Goal: Information Seeking & Learning: Learn about a topic

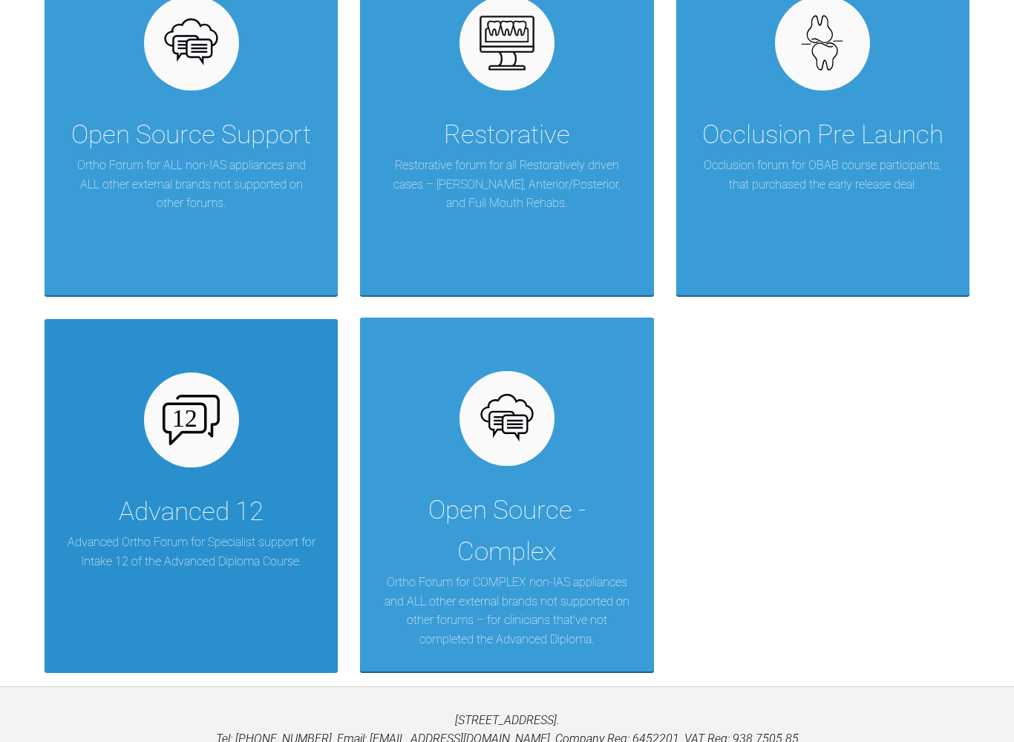
click at [198, 536] on p "Advanced Ortho Forum for Specialist support for Intake 12 of the Advanced Diplo…" at bounding box center [191, 552] width 249 height 38
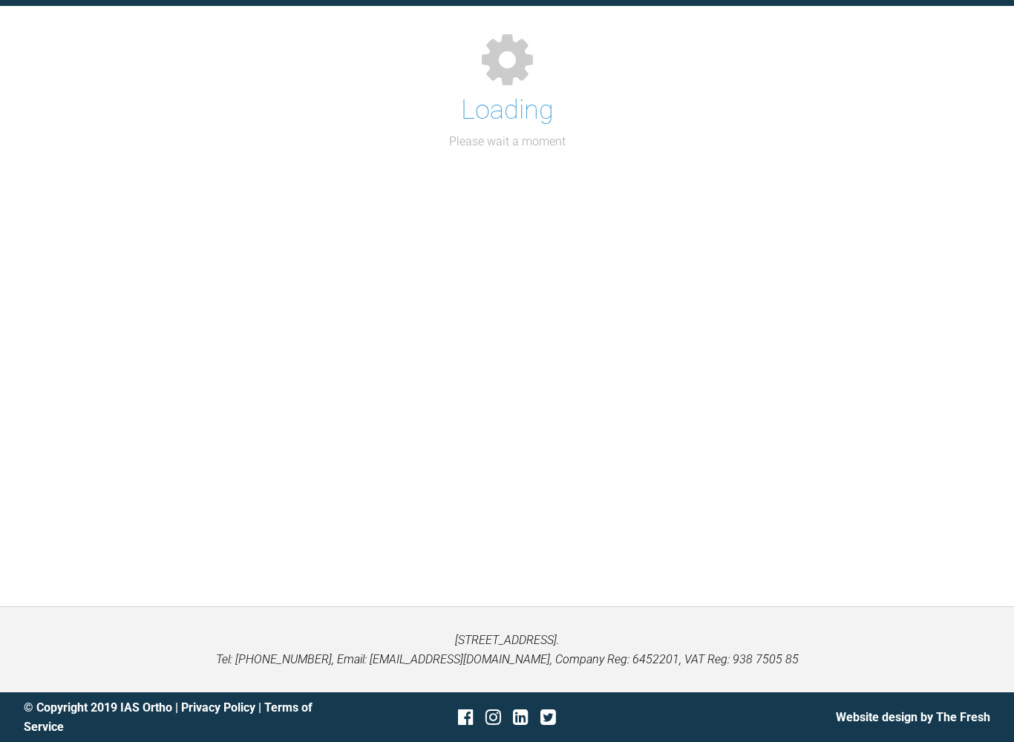
scroll to position [162, 0]
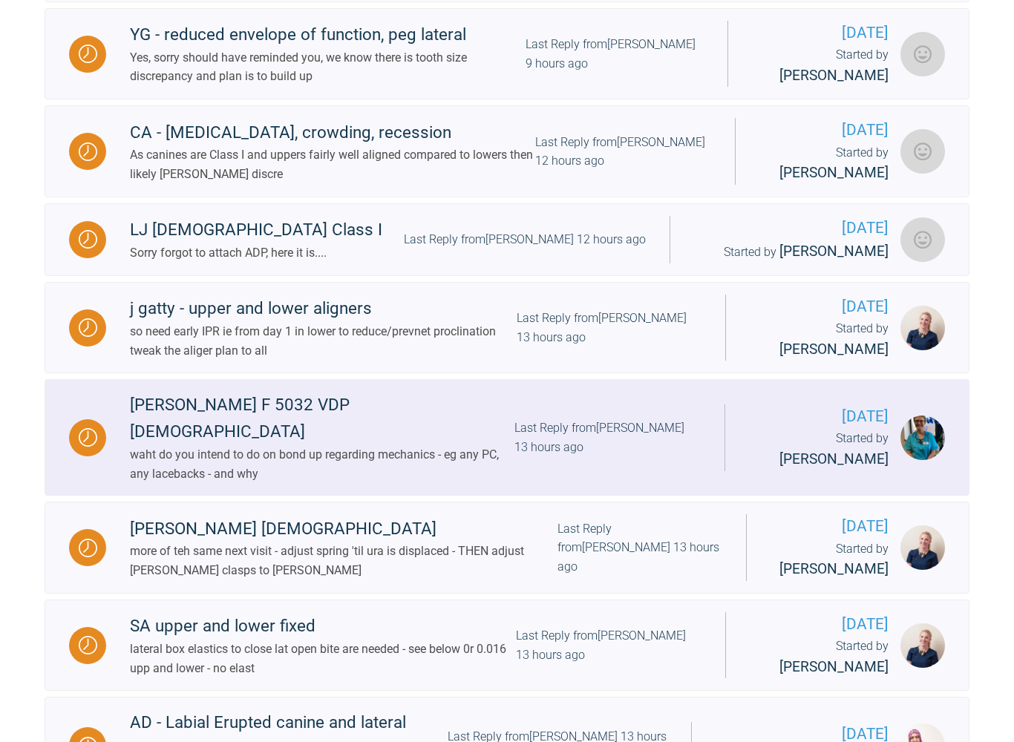
click at [193, 397] on div "[PERSON_NAME] F 5032 VDP [DEMOGRAPHIC_DATA]" at bounding box center [322, 418] width 385 height 53
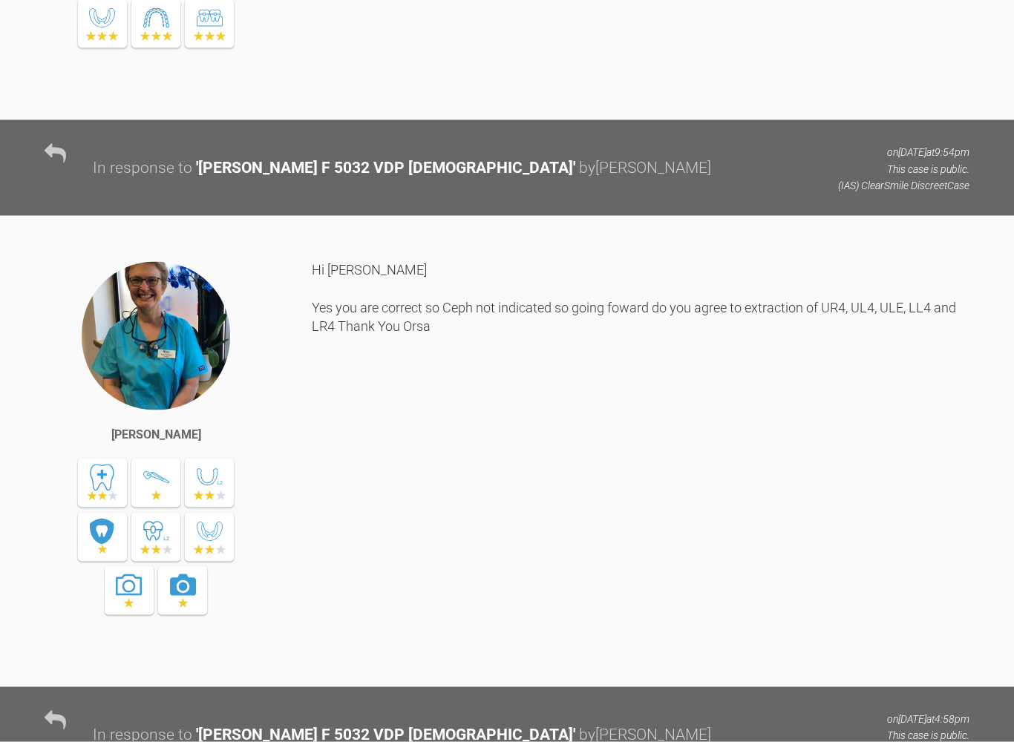
scroll to position [1787, 0]
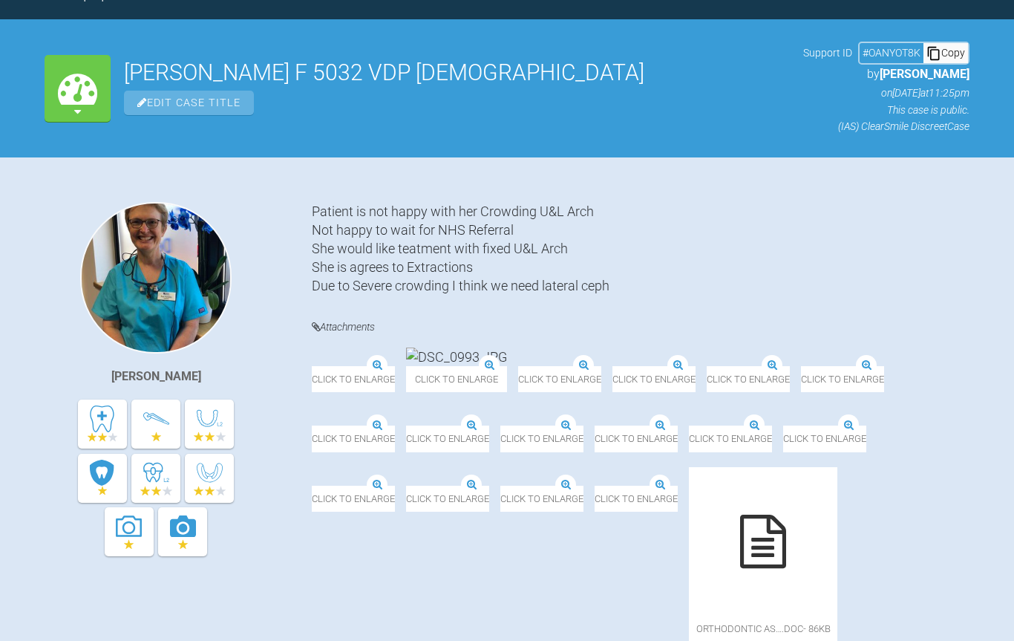
scroll to position [27, 0]
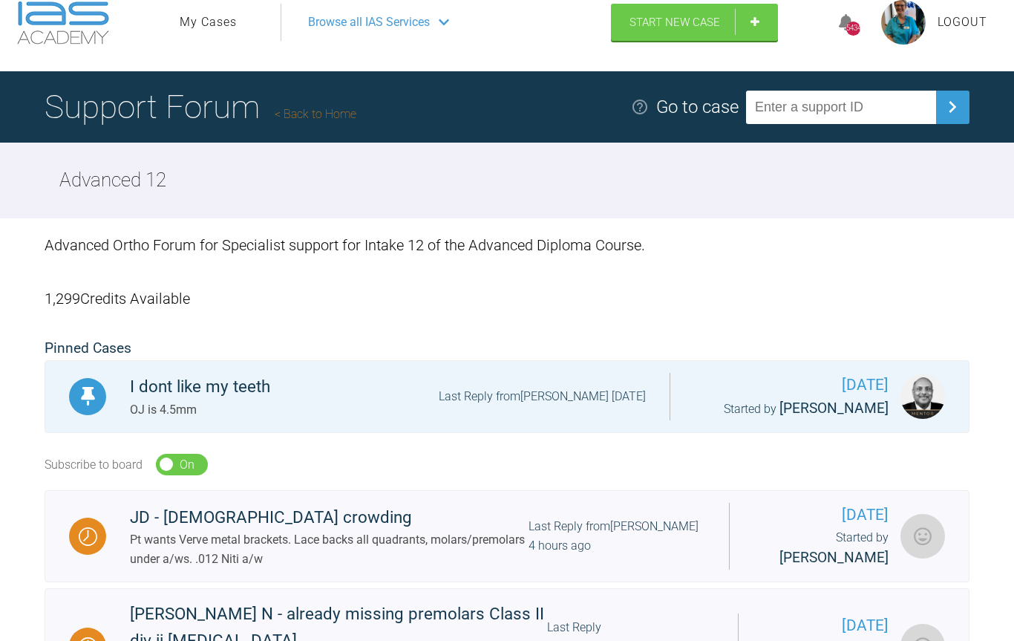
click at [219, 24] on link "My Cases" at bounding box center [208, 22] width 57 height 19
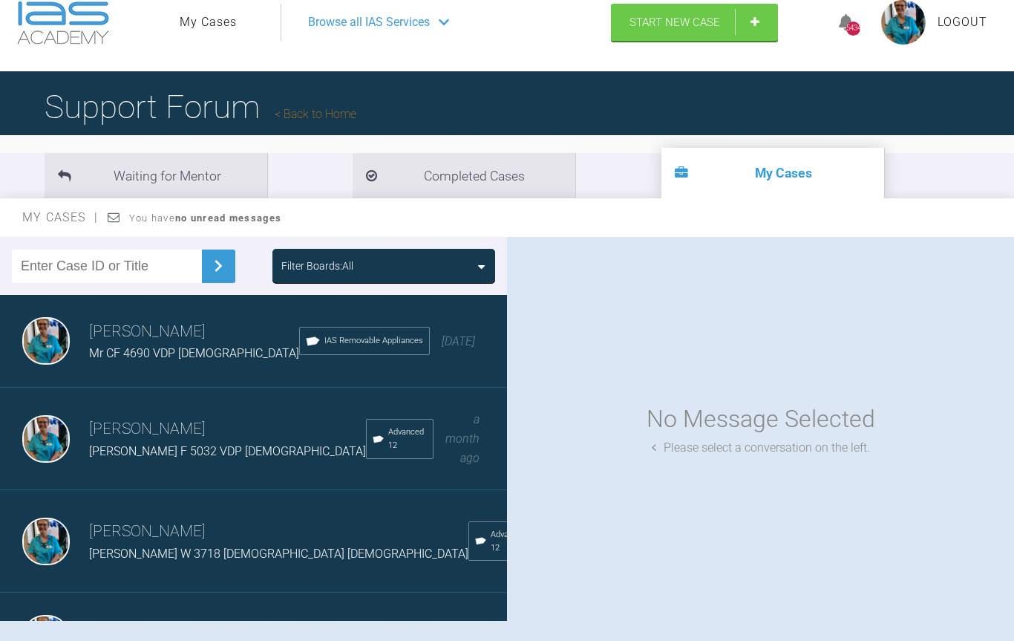
click at [48, 338] on img at bounding box center [46, 341] width 48 height 48
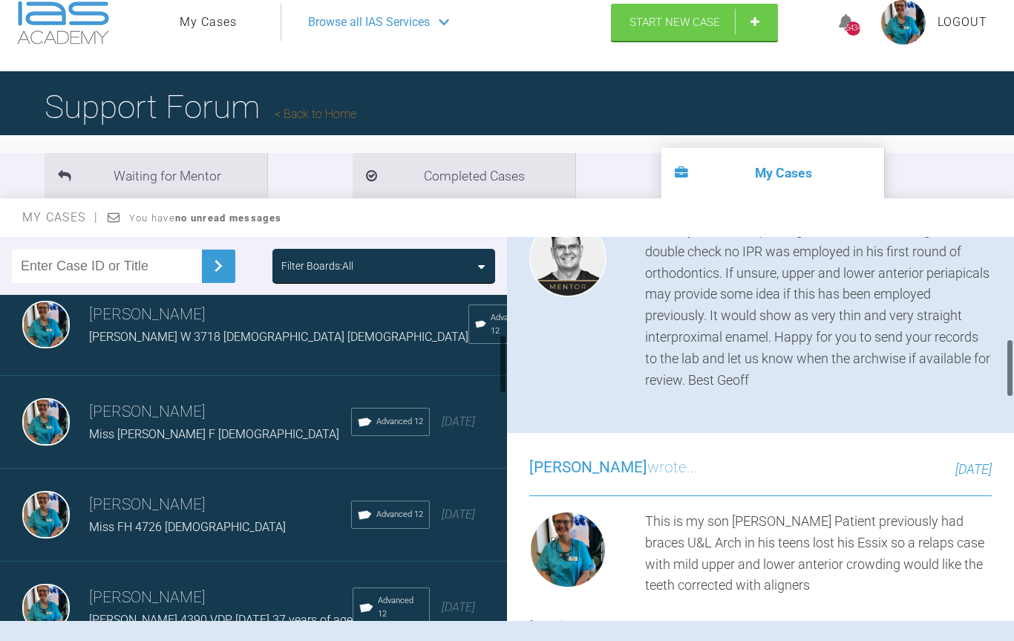
scroll to position [223, 0]
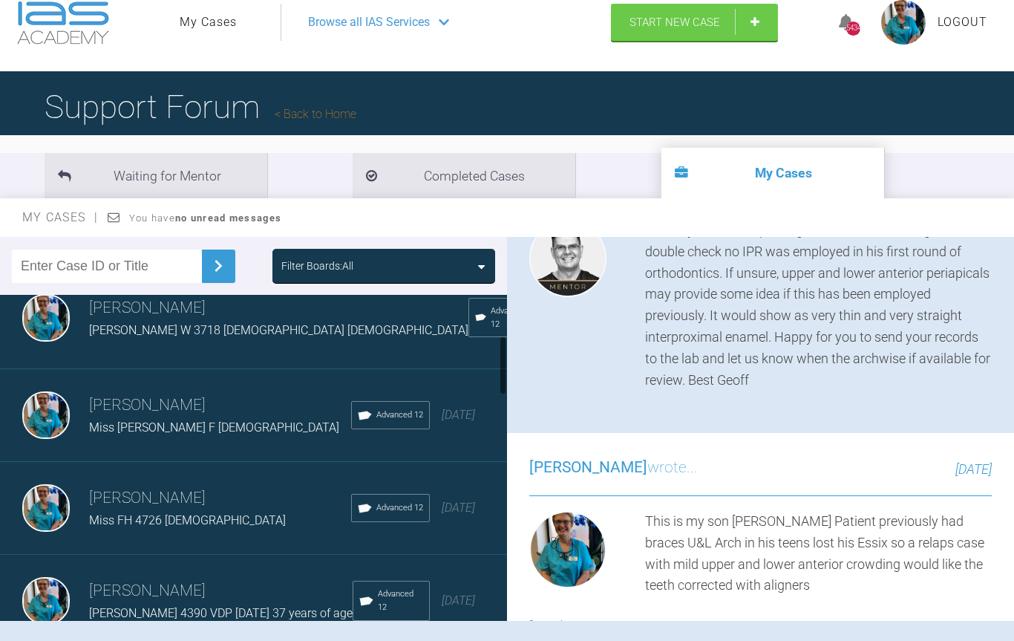
click at [47, 397] on img at bounding box center [46, 415] width 48 height 48
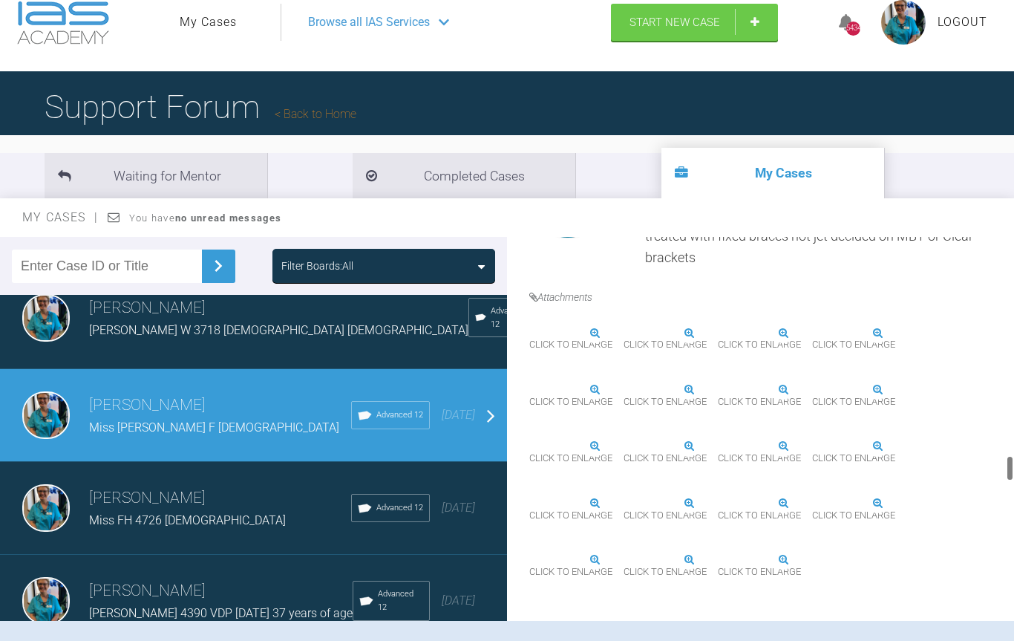
scroll to position [3115, 0]
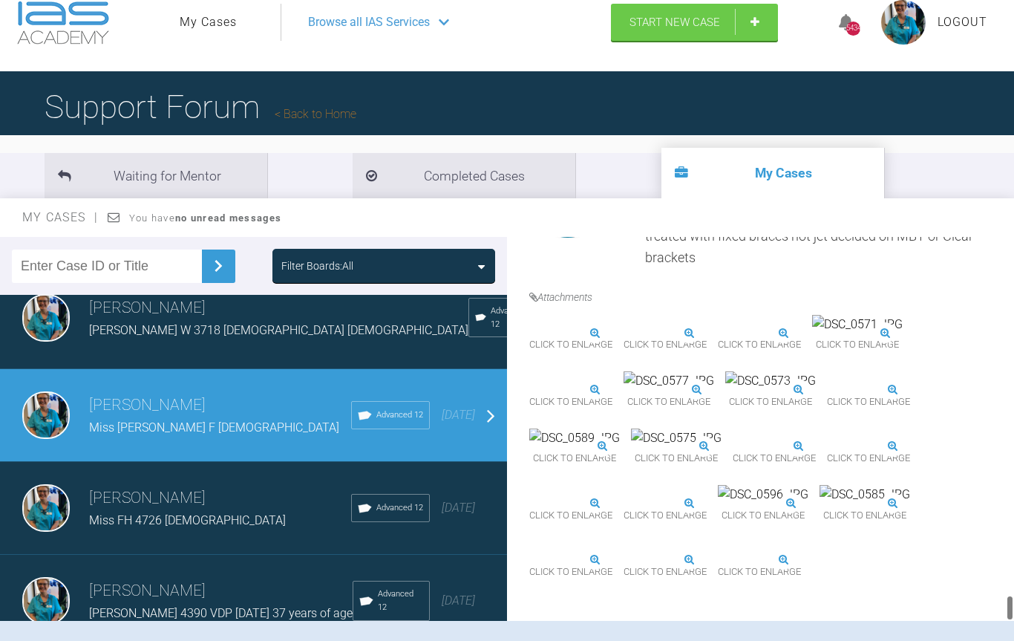
click at [40, 488] on img at bounding box center [46, 508] width 48 height 48
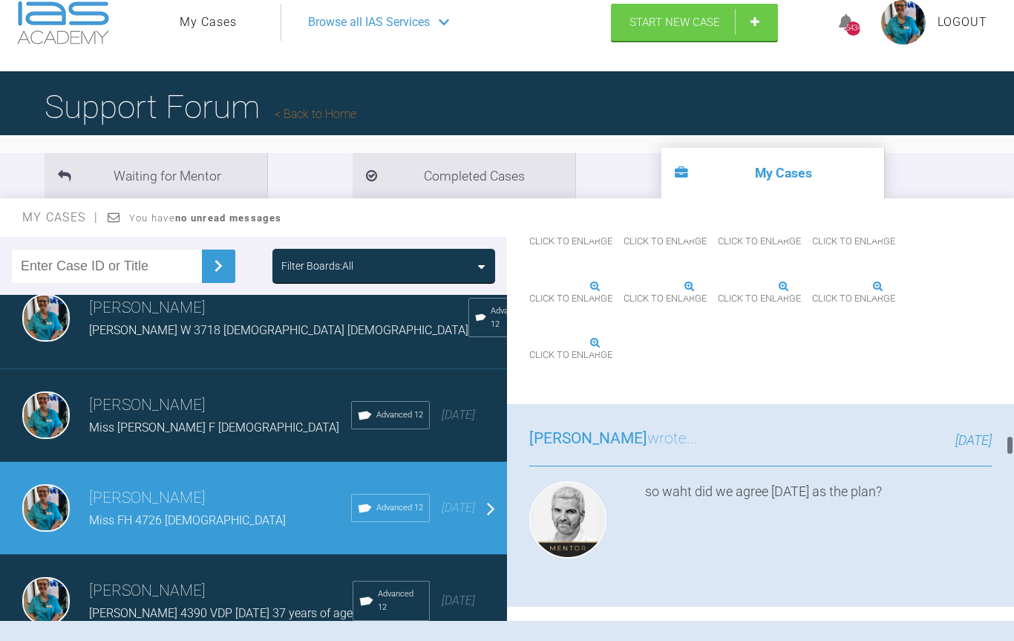
scroll to position [3749, 0]
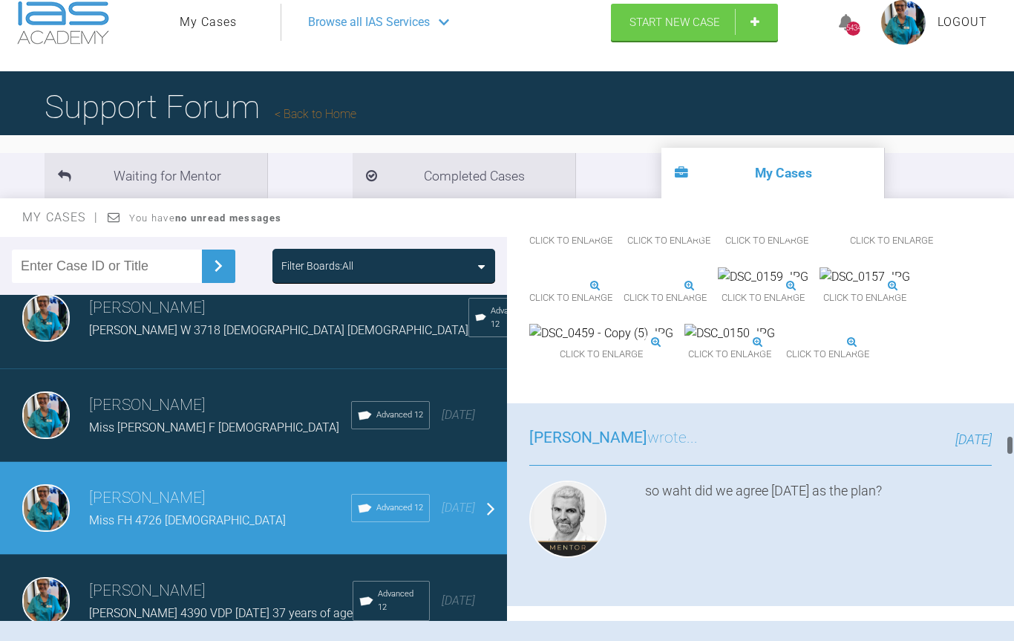
click at [659, 117] on img at bounding box center [694, 106] width 330 height 19
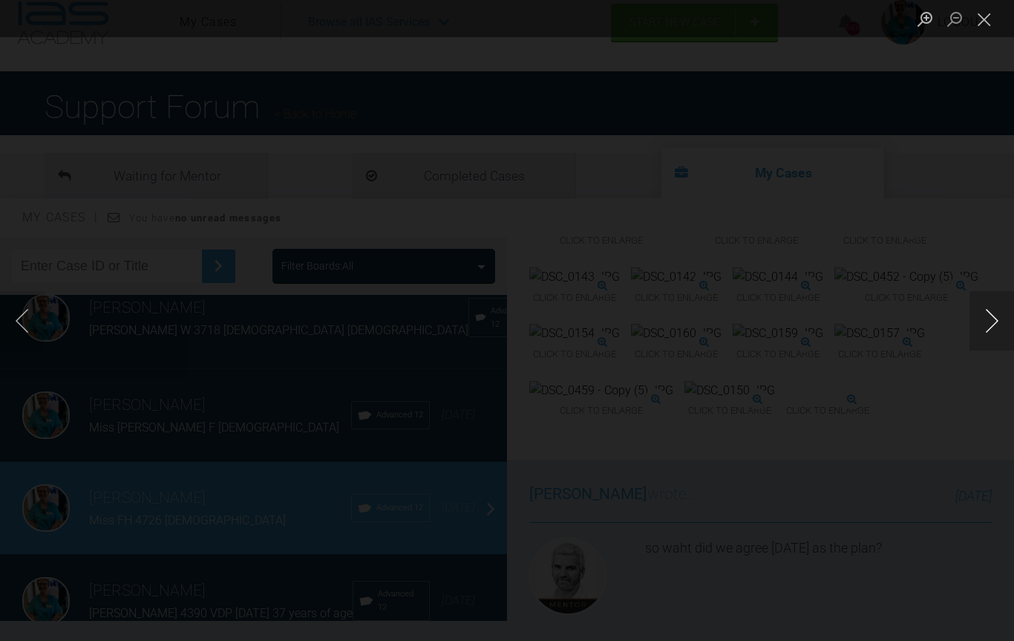
click at [1007, 330] on button "Next image" at bounding box center [991, 320] width 45 height 59
click at [1006, 321] on button "Next image" at bounding box center [991, 320] width 45 height 59
click at [992, 325] on button "Next image" at bounding box center [991, 320] width 45 height 59
click at [1007, 324] on button "Next image" at bounding box center [991, 320] width 45 height 59
click at [1000, 331] on button "Next image" at bounding box center [991, 320] width 45 height 59
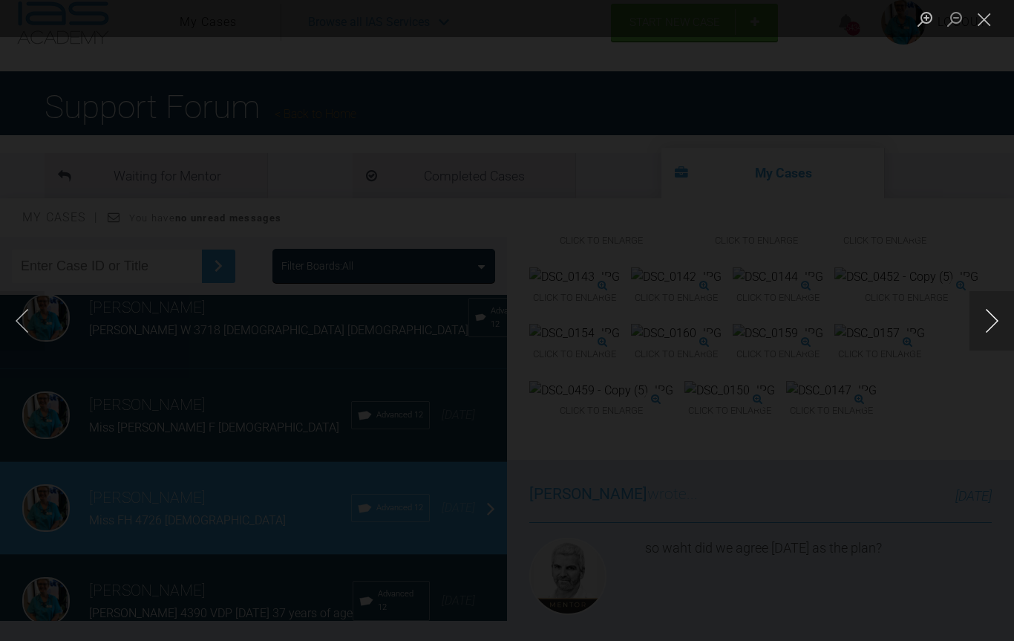
click at [1005, 331] on button "Next image" at bounding box center [991, 320] width 45 height 59
click at [997, 323] on button "Next image" at bounding box center [991, 320] width 45 height 59
click at [994, 320] on button "Next image" at bounding box center [991, 320] width 45 height 59
click at [995, 324] on button "Next image" at bounding box center [991, 320] width 45 height 59
click at [992, 22] on button "Close lightbox" at bounding box center [984, 19] width 30 height 26
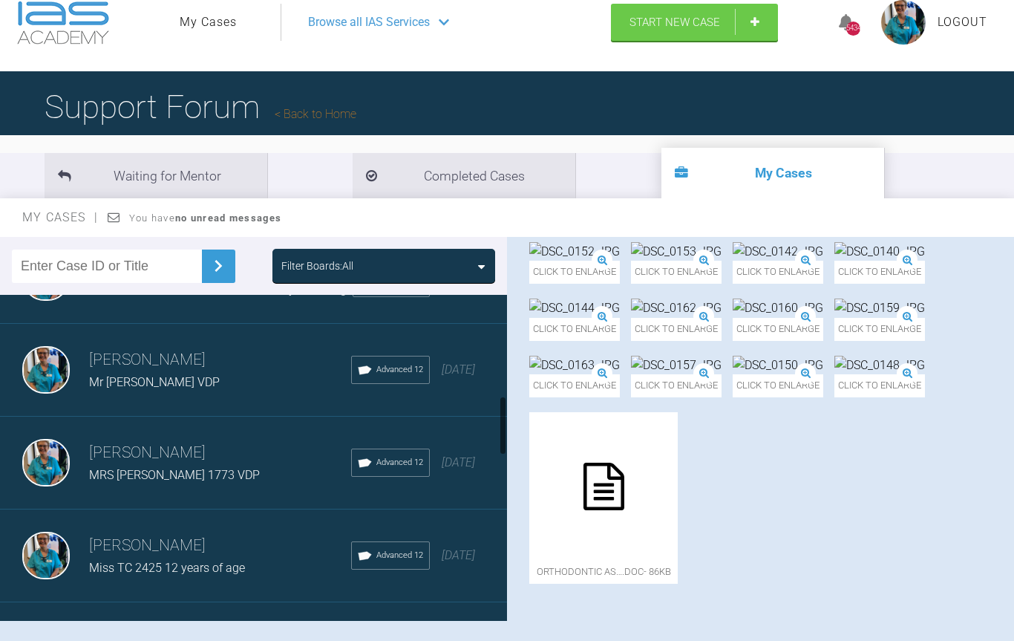
scroll to position [546, 0]
click at [48, 549] on img at bounding box center [46, 557] width 48 height 48
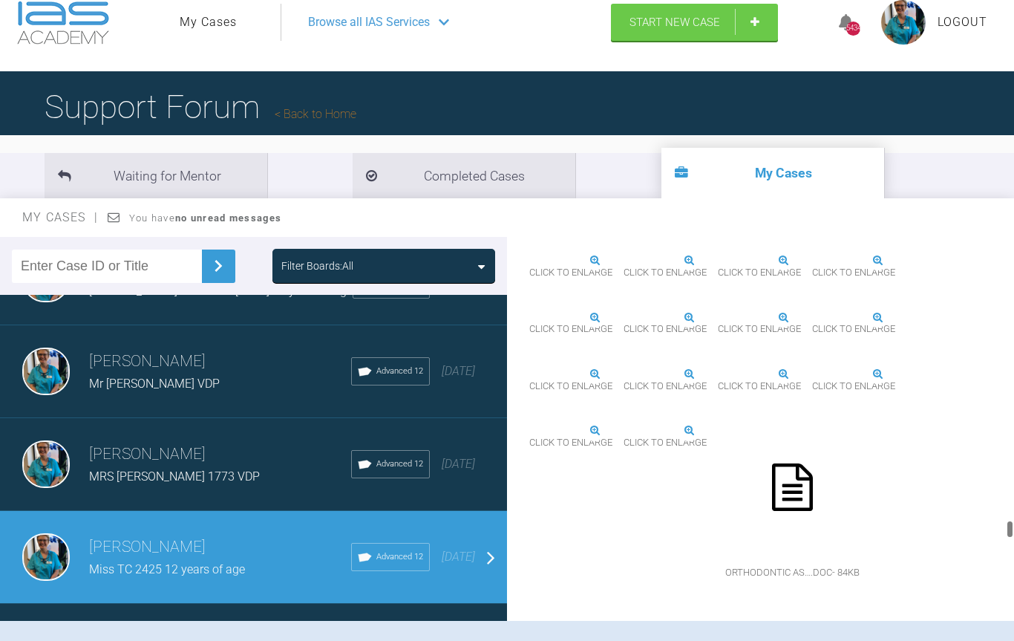
scroll to position [9993, 0]
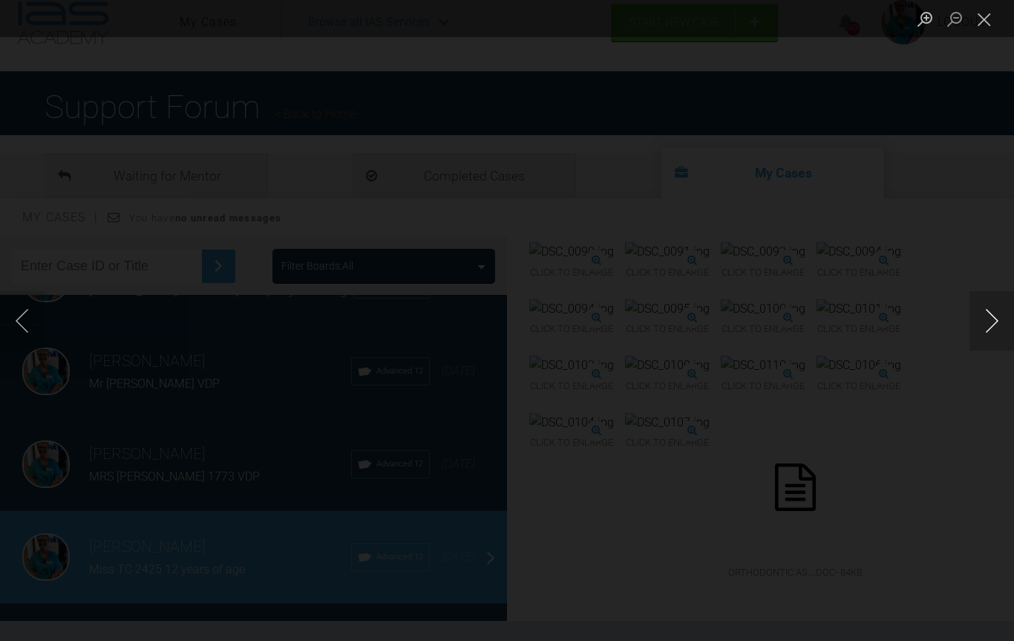
click at [997, 320] on button "Next image" at bounding box center [991, 320] width 45 height 59
click at [980, 318] on button "Next image" at bounding box center [991, 320] width 45 height 59
click at [995, 23] on button "Close lightbox" at bounding box center [984, 19] width 30 height 26
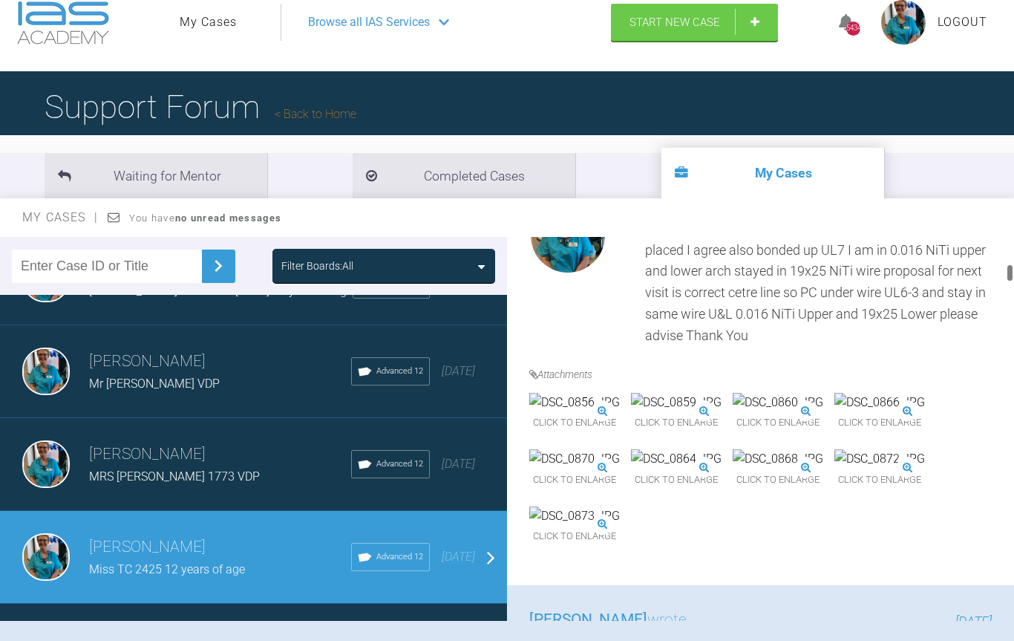
scroll to position [926, 0]
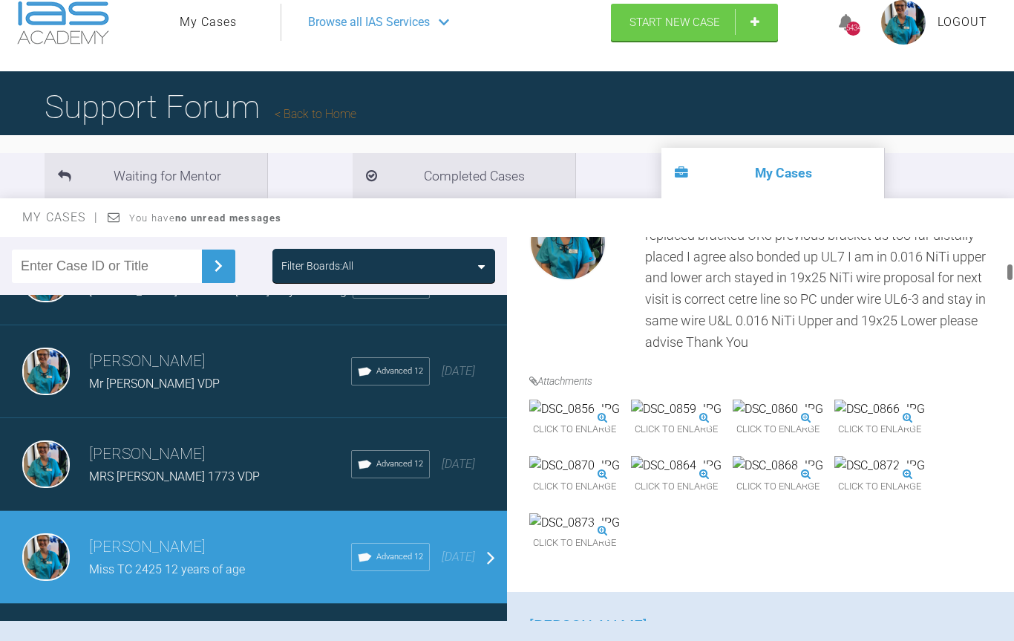
click at [603, 419] on img at bounding box center [574, 408] width 91 height 19
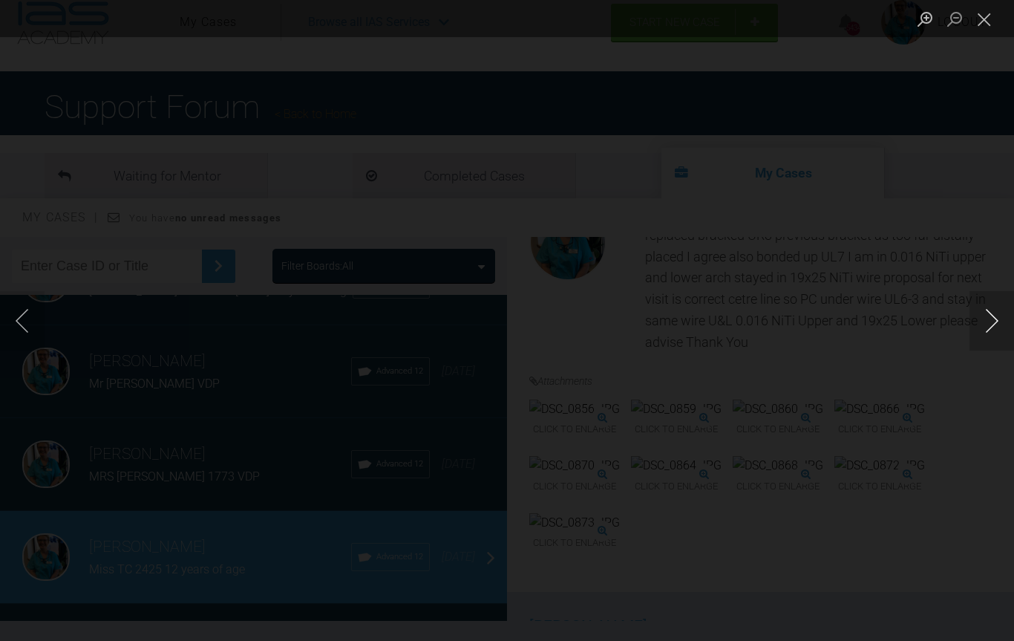
click at [1005, 325] on button "Next image" at bounding box center [991, 320] width 45 height 59
click at [991, 9] on button "Close lightbox" at bounding box center [984, 19] width 30 height 26
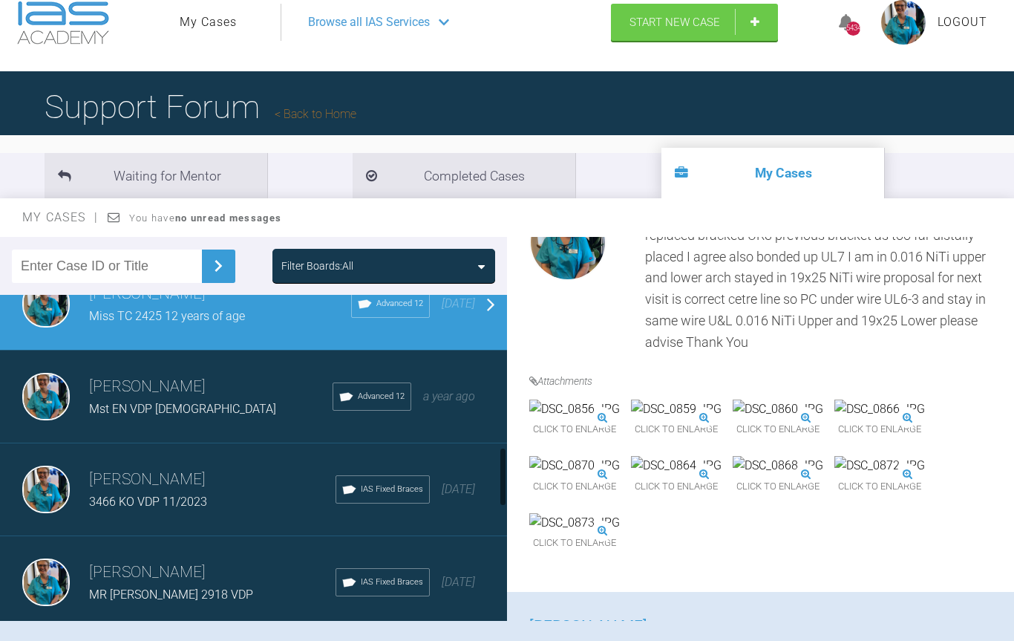
scroll to position [831, 0]
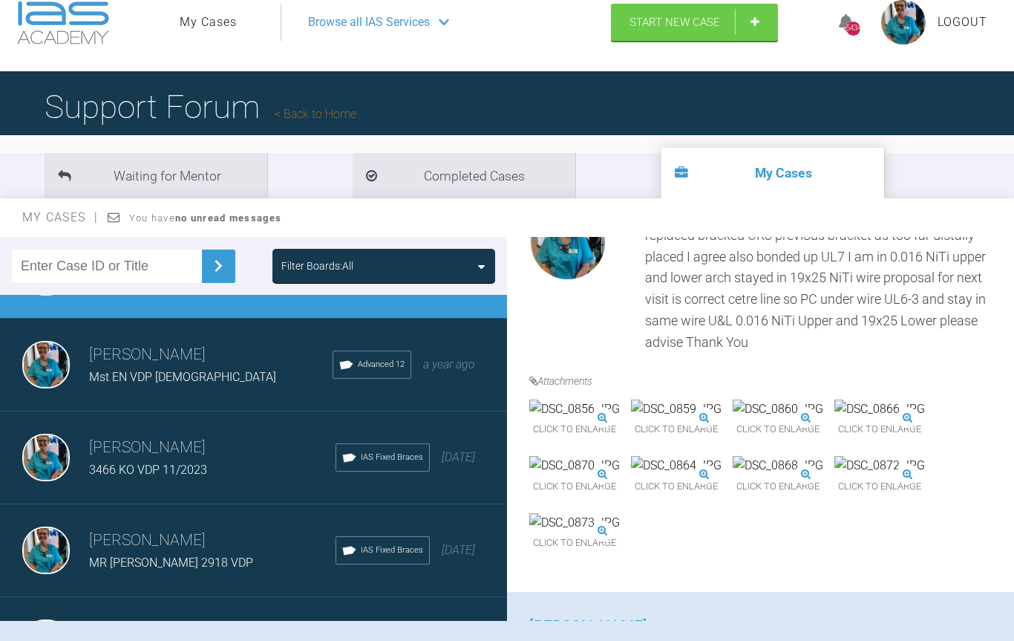
click at [50, 347] on img at bounding box center [46, 365] width 48 height 48
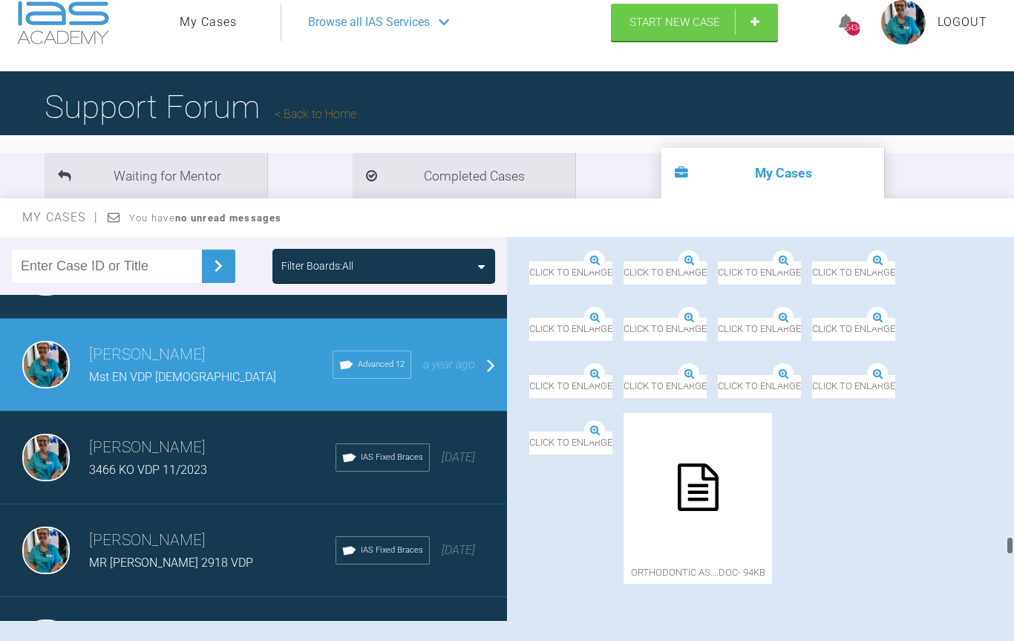
scroll to position [11395, 0]
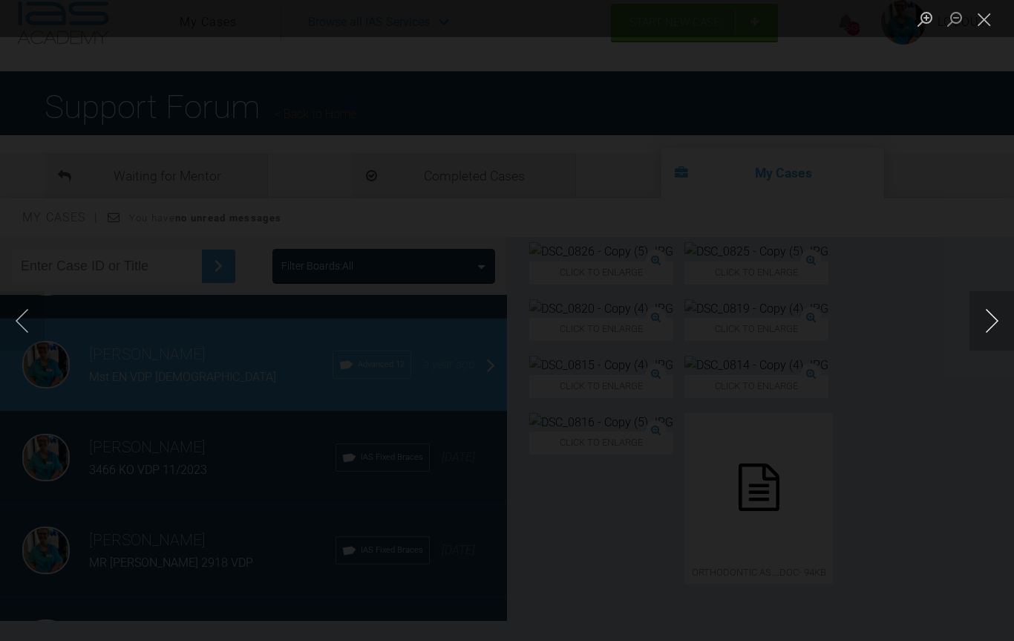
click at [998, 330] on button "Next image" at bounding box center [991, 320] width 45 height 59
click at [1003, 324] on button "Next image" at bounding box center [991, 320] width 45 height 59
click at [994, 310] on button "Next image" at bounding box center [991, 320] width 45 height 59
click at [1009, 328] on button "Next image" at bounding box center [991, 320] width 45 height 59
click at [1010, 316] on button "Next image" at bounding box center [991, 320] width 45 height 59
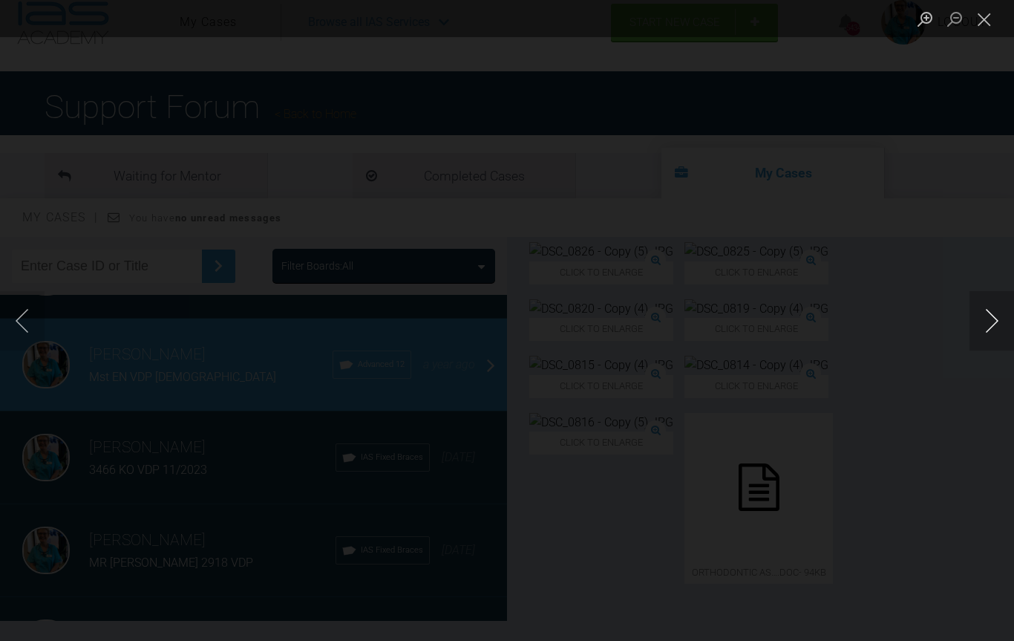
click at [996, 321] on button "Next image" at bounding box center [991, 320] width 45 height 59
click at [993, 19] on button "Close lightbox" at bounding box center [984, 19] width 30 height 26
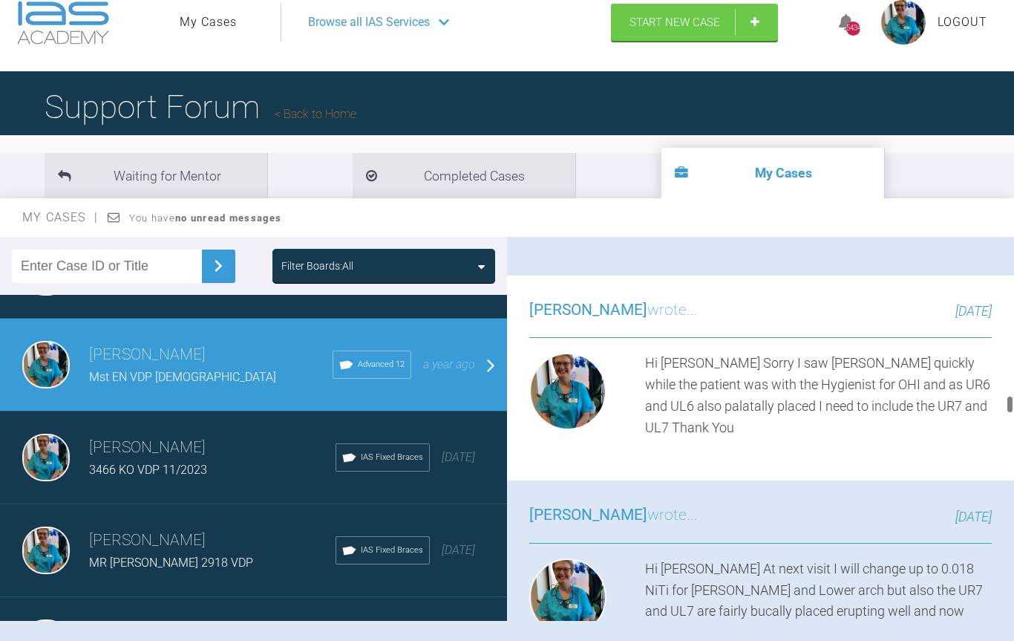
scroll to position [6037, 0]
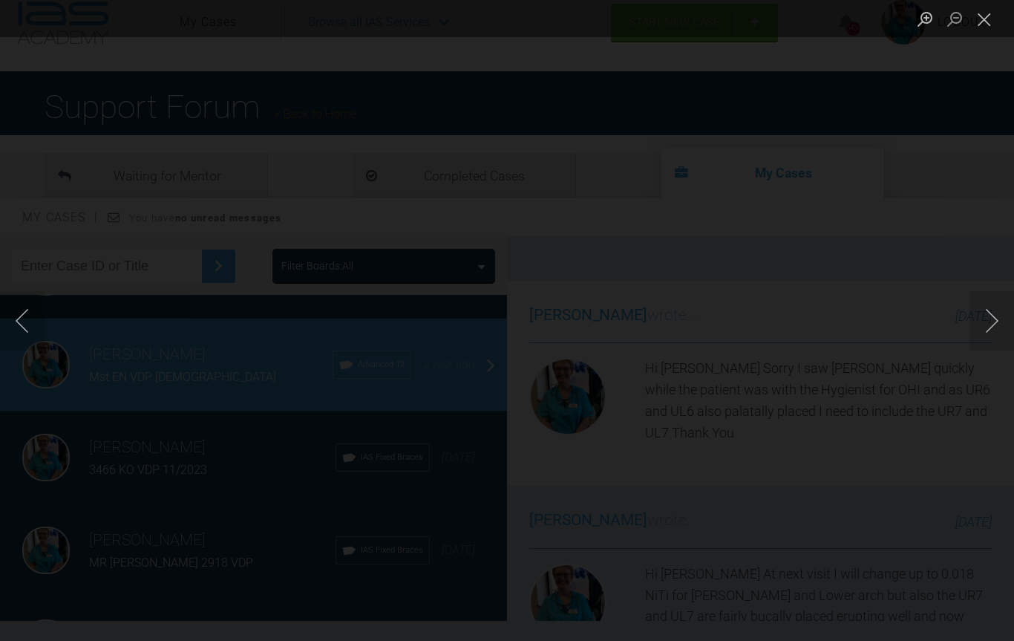
click at [1003, 330] on button "Next image" at bounding box center [991, 320] width 45 height 59
click at [998, 324] on button "Next image" at bounding box center [991, 320] width 45 height 59
click at [998, 328] on button "Next image" at bounding box center [991, 320] width 45 height 59
click at [1010, 311] on button "Next image" at bounding box center [991, 320] width 45 height 59
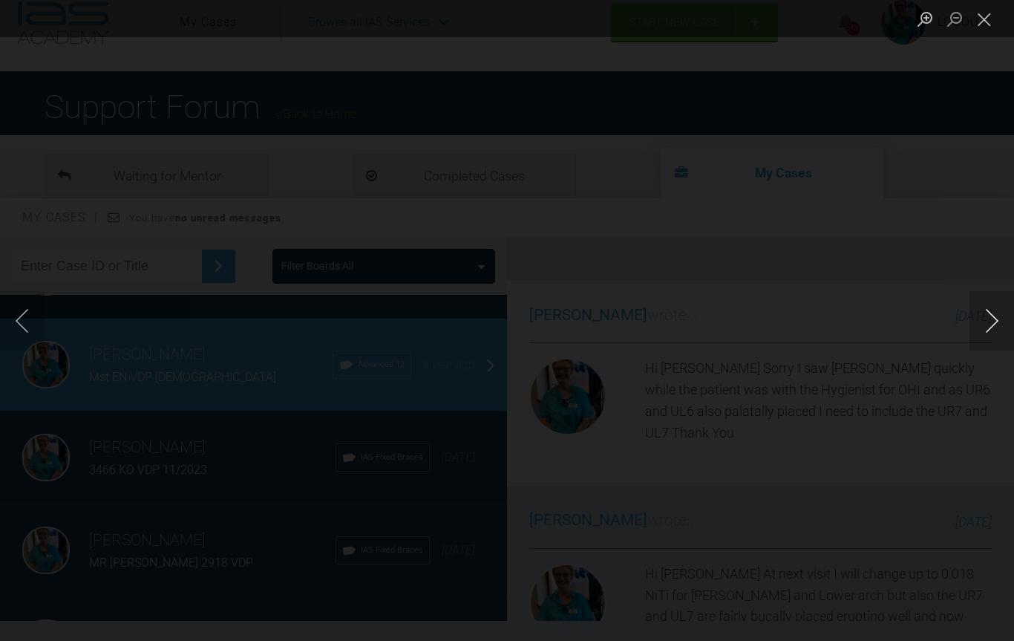
click at [1007, 314] on button "Next image" at bounding box center [991, 320] width 45 height 59
click at [1010, 304] on button "Next image" at bounding box center [991, 320] width 45 height 59
click at [992, 22] on button "Close lightbox" at bounding box center [984, 19] width 30 height 26
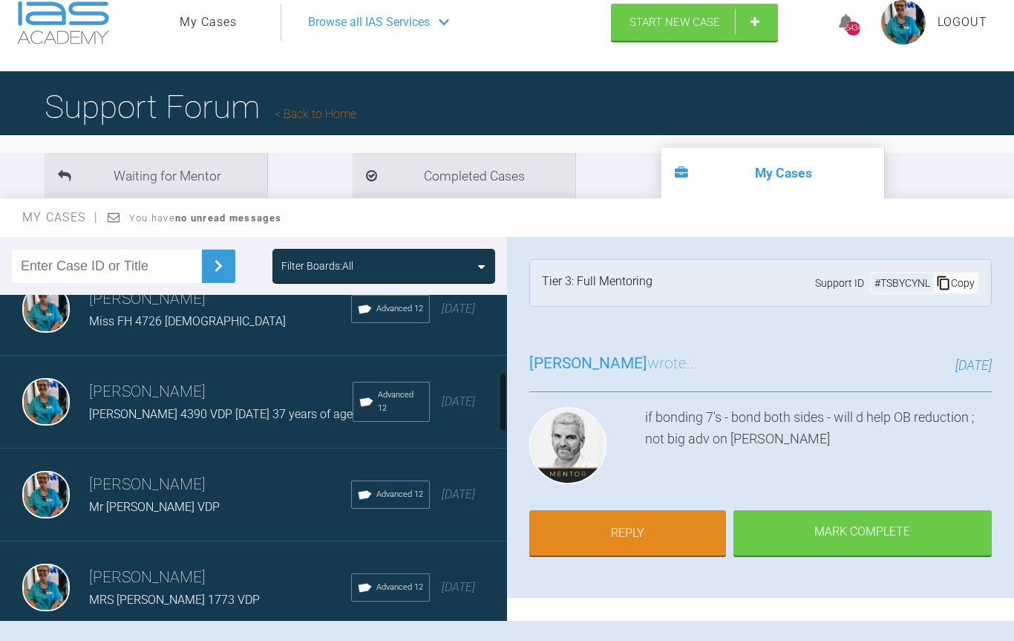
scroll to position [426, 0]
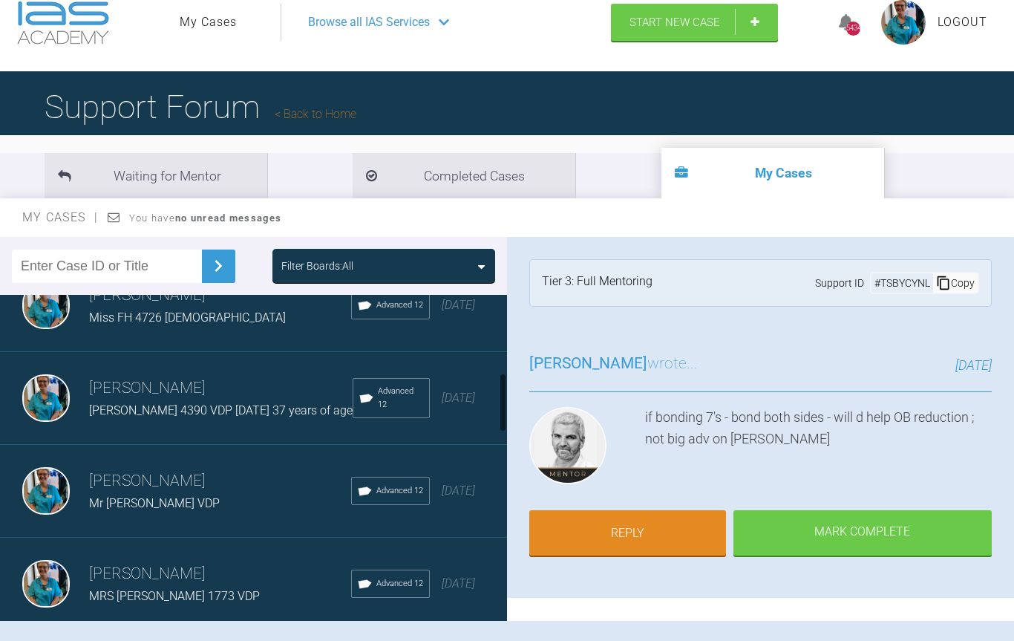
click at [49, 477] on img at bounding box center [46, 491] width 48 height 48
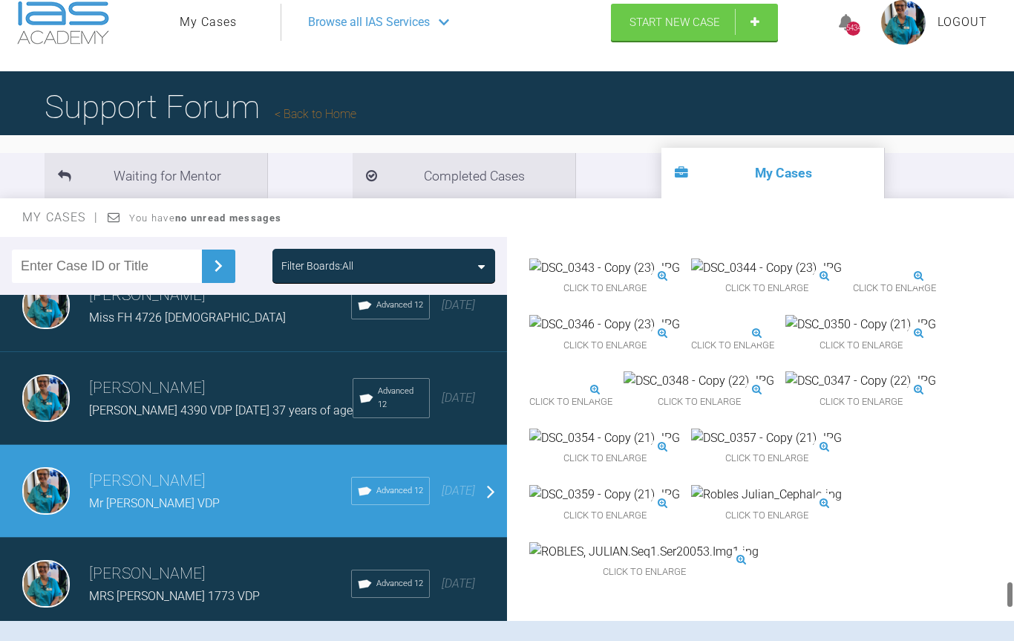
scroll to position [4780, 0]
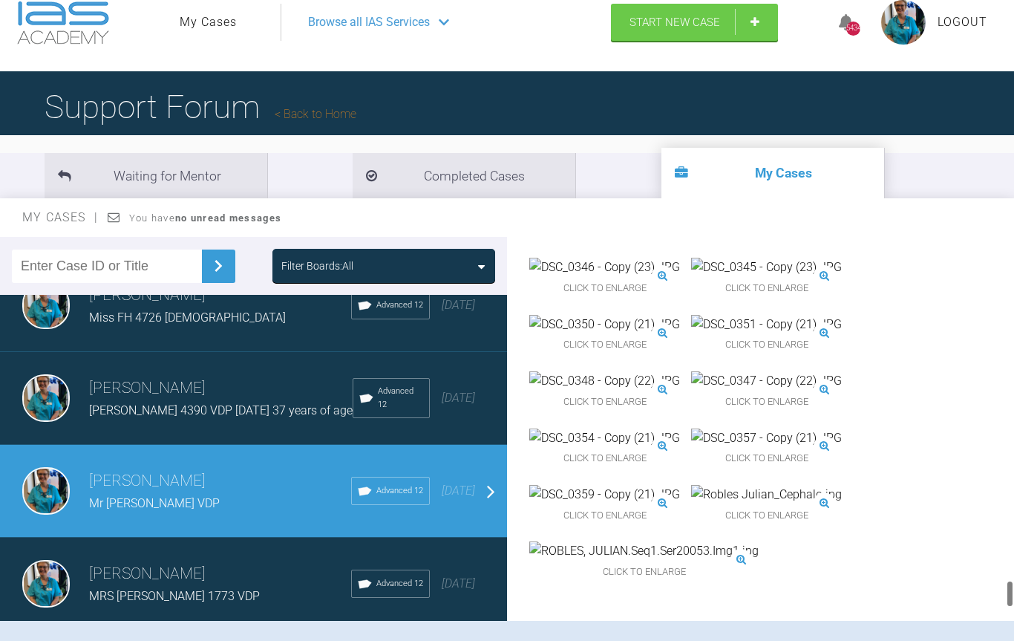
click at [600, 504] on img at bounding box center [604, 494] width 151 height 19
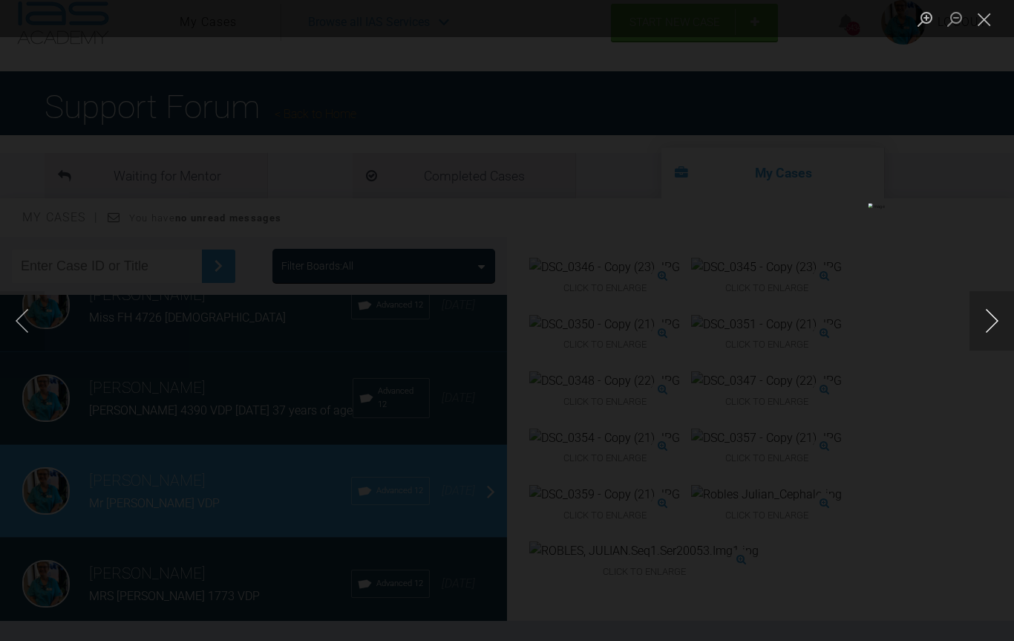
click at [996, 325] on button "Next image" at bounding box center [991, 320] width 45 height 59
click at [998, 325] on button "Next image" at bounding box center [991, 320] width 45 height 59
click at [1010, 315] on button "Next image" at bounding box center [991, 320] width 45 height 59
click at [1008, 322] on button "Next image" at bounding box center [991, 320] width 45 height 59
click at [997, 315] on button "Next image" at bounding box center [991, 320] width 45 height 59
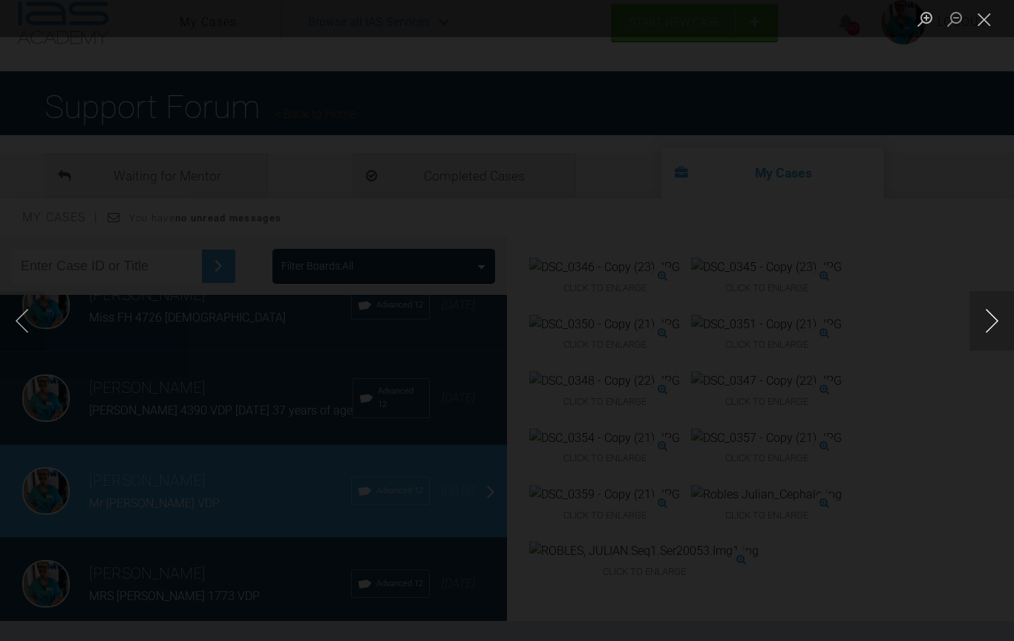
click at [1006, 318] on button "Next image" at bounding box center [991, 320] width 45 height 59
click at [997, 324] on button "Next image" at bounding box center [991, 320] width 45 height 59
click at [25, 327] on button "Previous image" at bounding box center [22, 320] width 45 height 59
click at [998, 316] on button "Next image" at bounding box center [991, 320] width 45 height 59
click at [1004, 315] on button "Next image" at bounding box center [991, 320] width 45 height 59
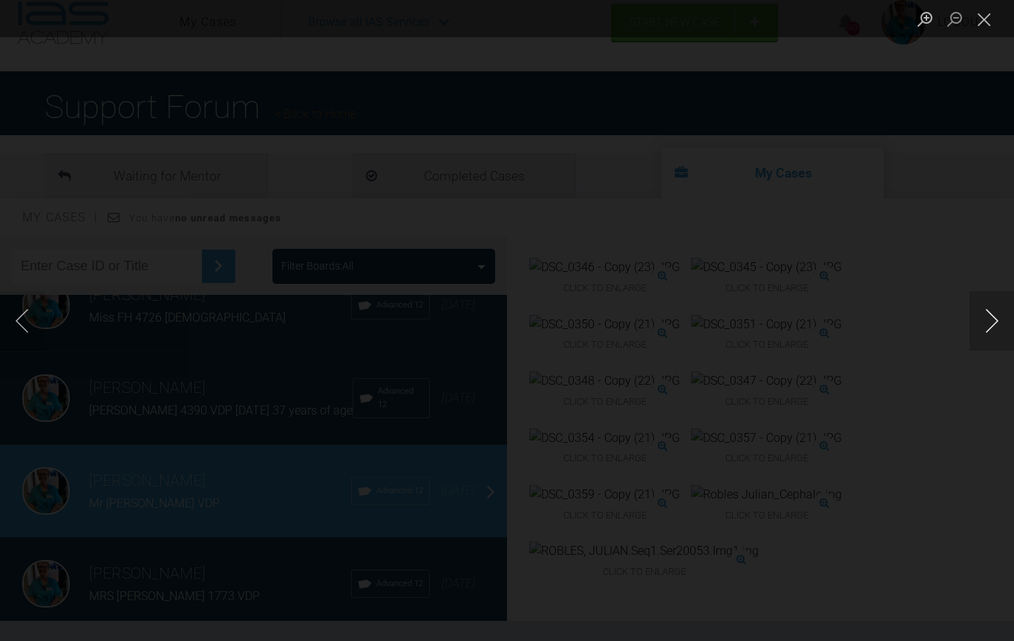
click at [993, 329] on button "Next image" at bounding box center [991, 320] width 45 height 59
click at [1007, 311] on button "Next image" at bounding box center [991, 320] width 45 height 59
click at [975, 331] on button "Next image" at bounding box center [991, 320] width 45 height 59
click at [997, 15] on button "Close lightbox" at bounding box center [984, 19] width 30 height 26
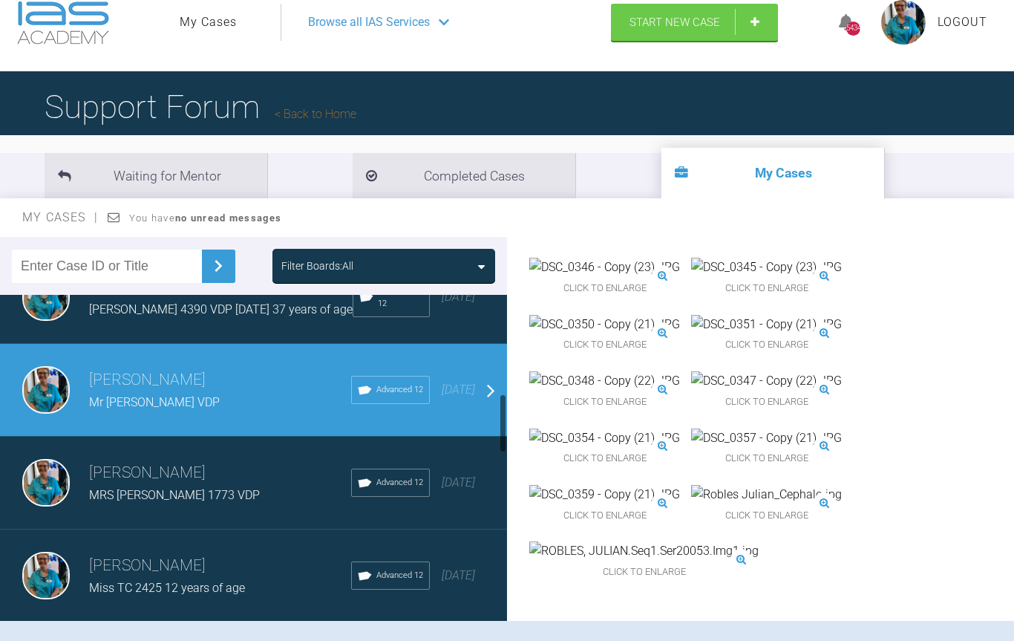
scroll to position [541, 0]
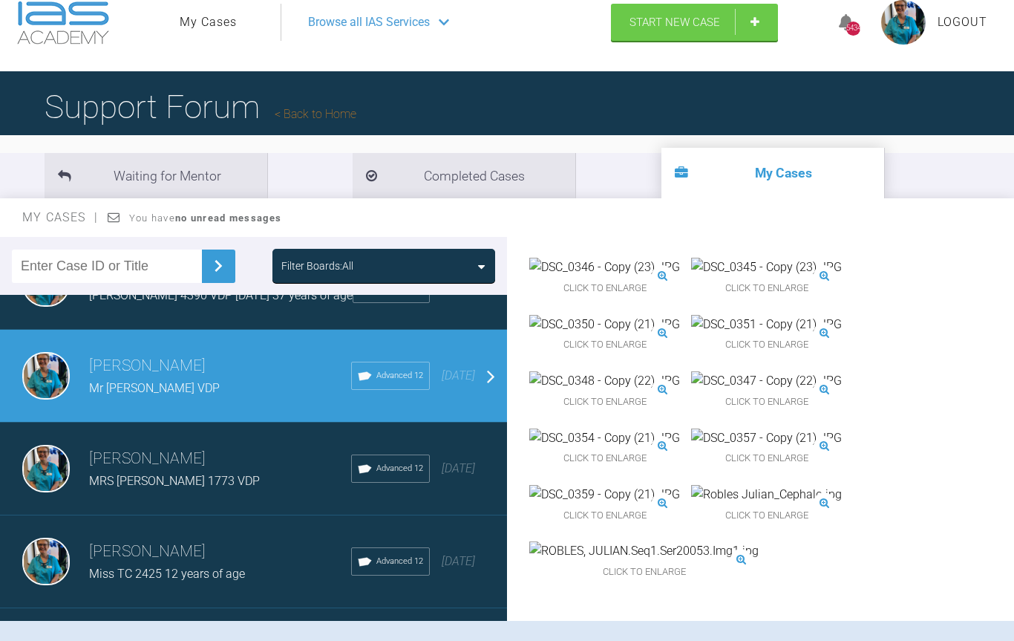
click at [55, 463] on img at bounding box center [46, 469] width 48 height 48
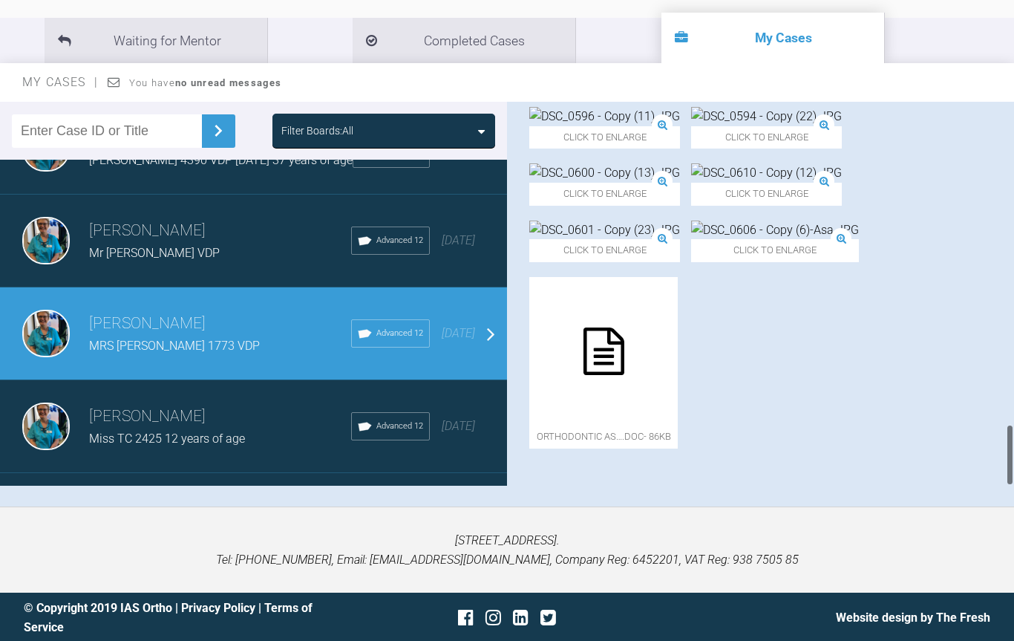
scroll to position [1999, 0]
